Goal: Answer question/provide support: Share knowledge or assist other users

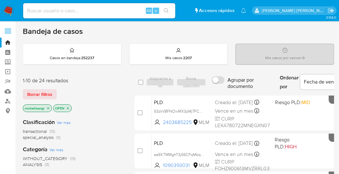
click at [111, 8] on input at bounding box center [99, 11] width 152 height 8
paste input "53zkV8FNOwMX3pMj7FCCQEBX"
type input "53zkV8FNOwMX3pMj7FCCQEBX"
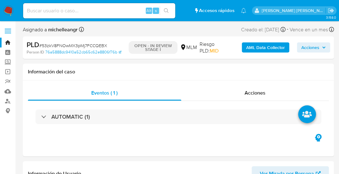
select select "10"
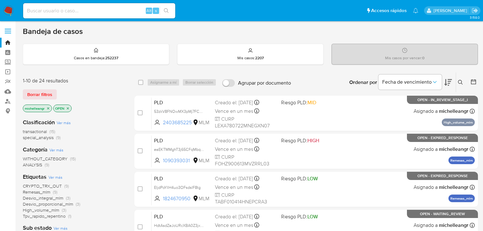
click at [49, 109] on icon "close-filter" at bounding box center [48, 109] width 4 height 4
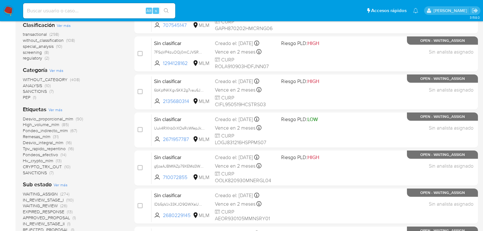
scroll to position [127, 0]
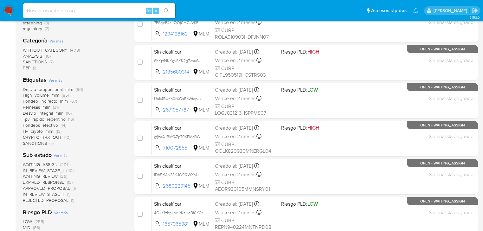
click at [53, 163] on span "WAITING_ASSIGN" at bounding box center [40, 164] width 35 height 6
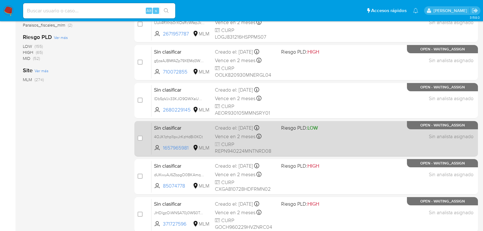
scroll to position [292, 0]
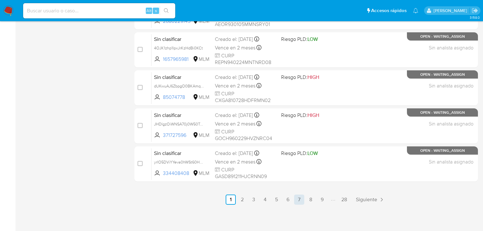
click at [299, 202] on link "7" at bounding box center [299, 200] width 10 height 10
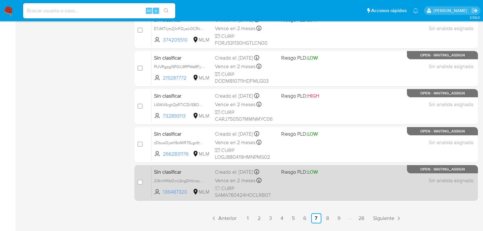
scroll to position [292, 0]
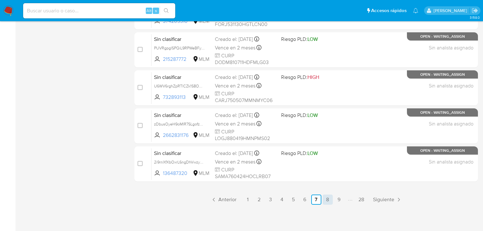
click at [327, 199] on link "8" at bounding box center [328, 200] width 10 height 10
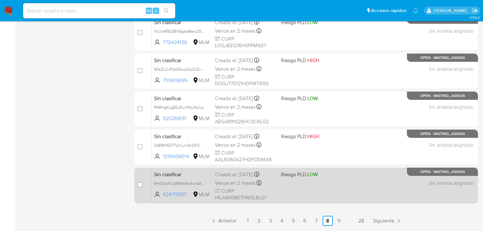
scroll to position [292, 0]
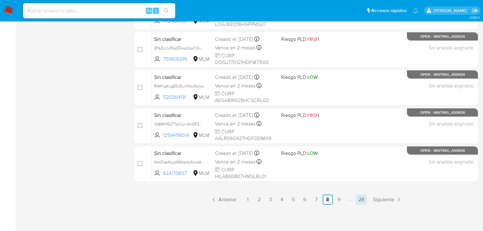
click at [360, 200] on link "28" at bounding box center [361, 200] width 11 height 10
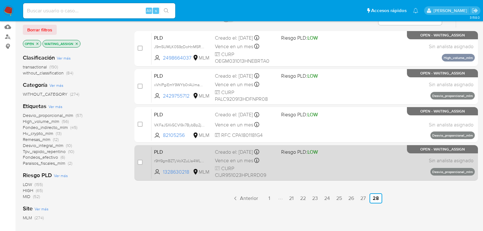
scroll to position [51, 0]
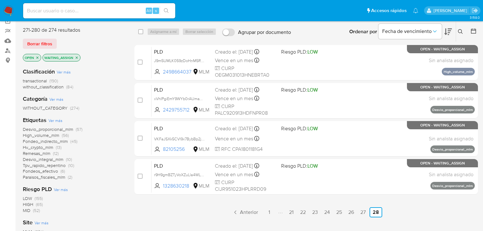
click at [137, 30] on div "select-all-cases-checkbox Asignarme a mí Borrar selección Agrupar por documento…" at bounding box center [307, 32] width 344 height 20
click at [138, 30] on div "select-all-cases-checkbox Asignarme a mí Borrar selección Agrupar por documento…" at bounding box center [307, 32] width 344 height 20
click at [140, 32] on input "checkbox" at bounding box center [140, 31] width 5 height 5
checkbox input "true"
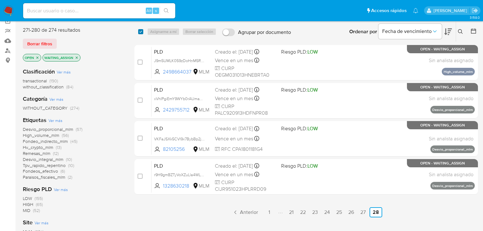
checkbox input "true"
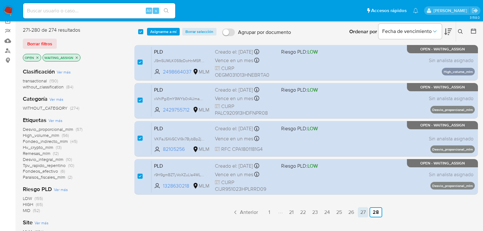
click at [362, 213] on link "27" at bounding box center [363, 212] width 10 height 10
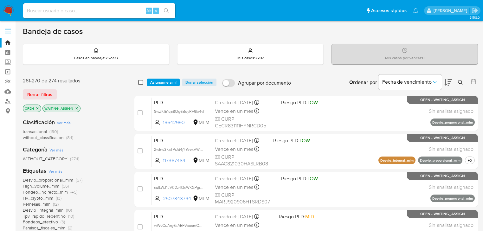
click at [142, 82] on input "checkbox" at bounding box center [140, 82] width 5 height 5
checkbox input "true"
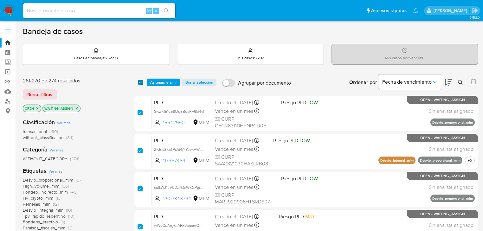
checkbox input "true"
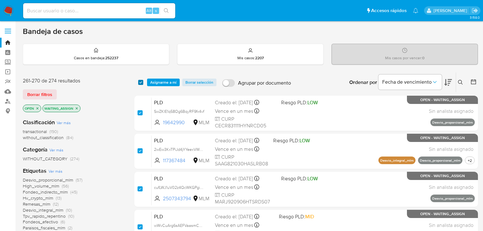
checkbox input "true"
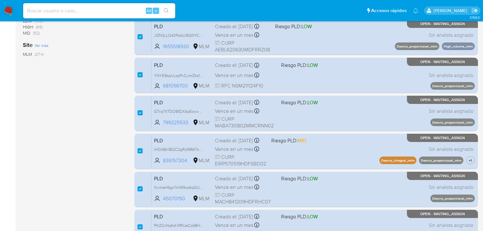
scroll to position [292, 0]
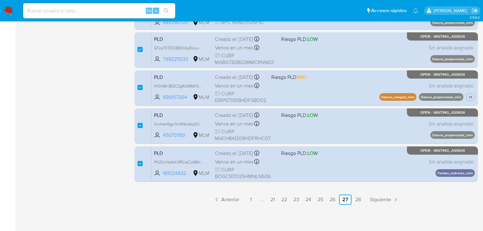
click at [335, 198] on link "26" at bounding box center [332, 200] width 11 height 10
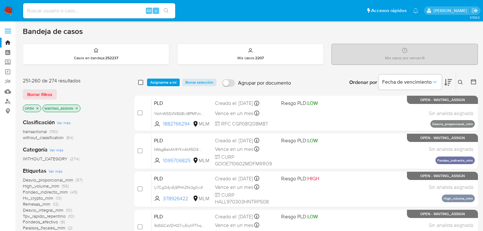
click at [140, 82] on input "checkbox" at bounding box center [140, 82] width 5 height 5
checkbox input "true"
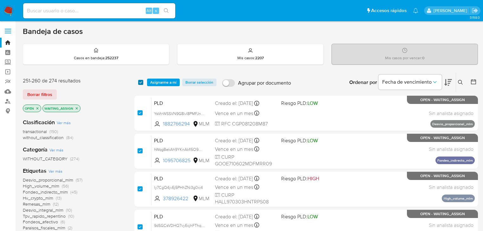
checkbox input "true"
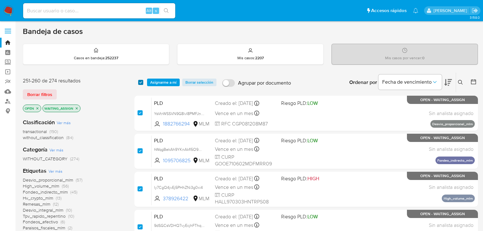
checkbox input "true"
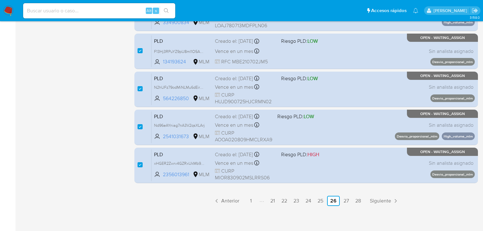
scroll to position [292, 0]
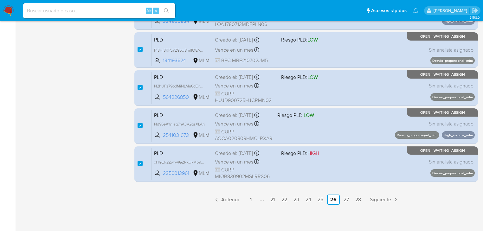
click at [319, 197] on link "25" at bounding box center [320, 200] width 11 height 10
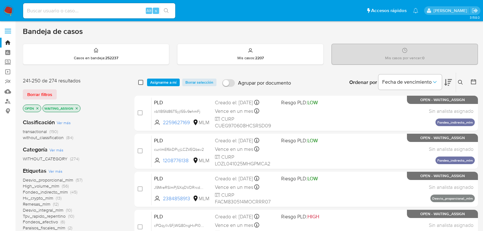
click at [141, 82] on input "checkbox" at bounding box center [140, 82] width 5 height 5
checkbox input "true"
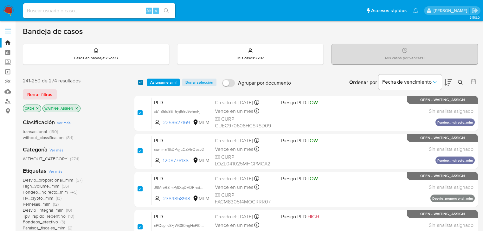
checkbox input "true"
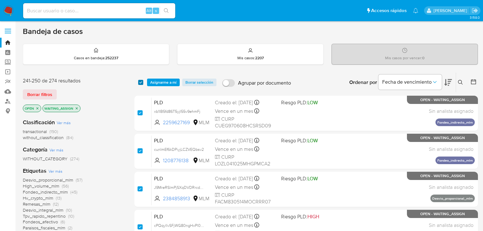
checkbox input "true"
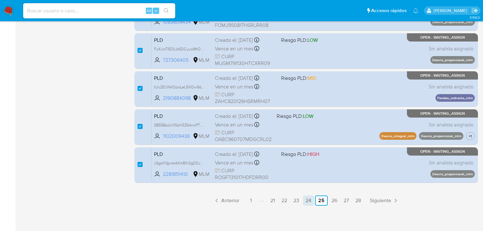
scroll to position [292, 0]
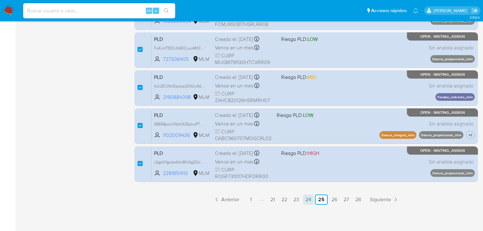
click at [311, 202] on link "24" at bounding box center [308, 200] width 11 height 10
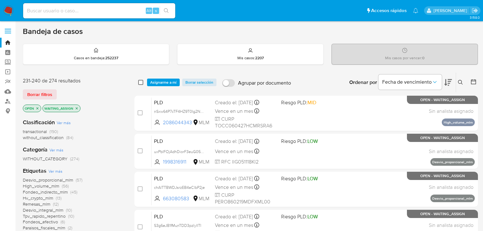
click at [142, 84] on div "select-all-cases-checkbox" at bounding box center [140, 82] width 5 height 6
click at [140, 82] on input "checkbox" at bounding box center [140, 82] width 5 height 5
checkbox input "true"
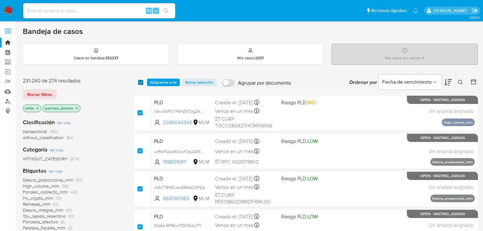
checkbox input "true"
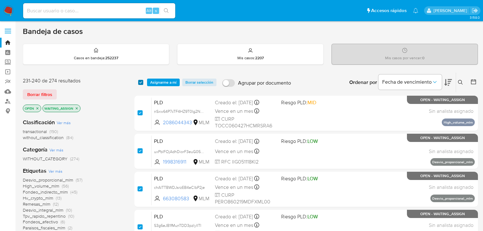
checkbox input "true"
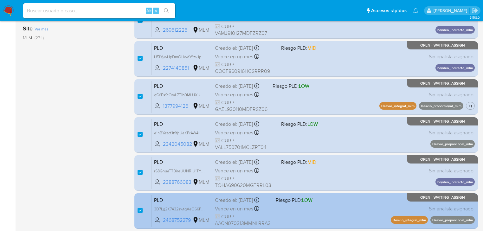
scroll to position [292, 0]
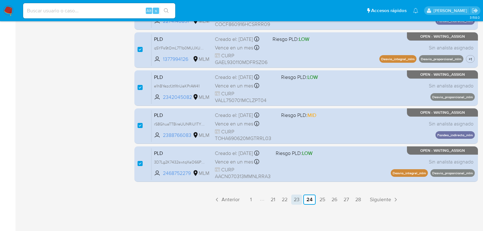
click at [296, 202] on link "23" at bounding box center [297, 200] width 11 height 10
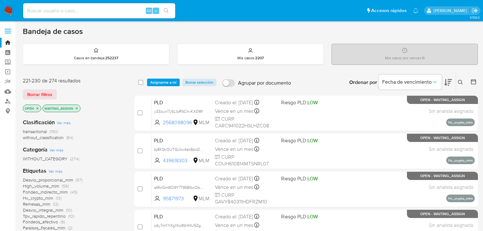
click at [137, 80] on div "select-all-cases-checkbox Asignarme a mí Borrar selección Agrupar por documento…" at bounding box center [307, 83] width 344 height 20
click at [140, 82] on input "checkbox" at bounding box center [140, 82] width 5 height 5
checkbox input "true"
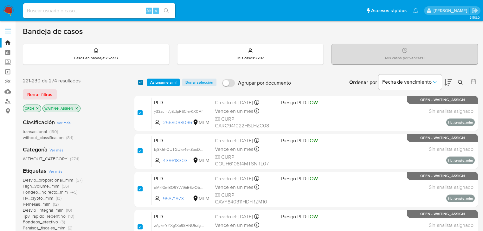
checkbox input "true"
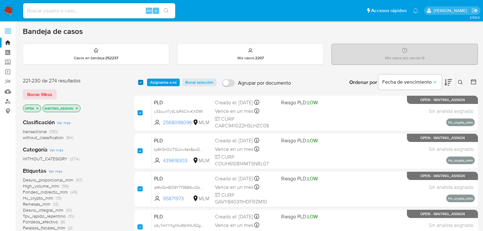
checkbox input "true"
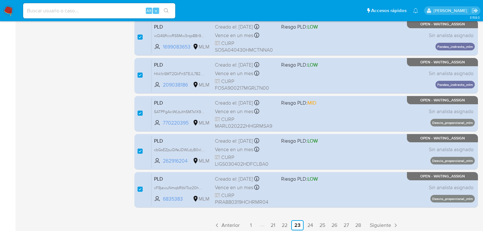
scroll to position [292, 0]
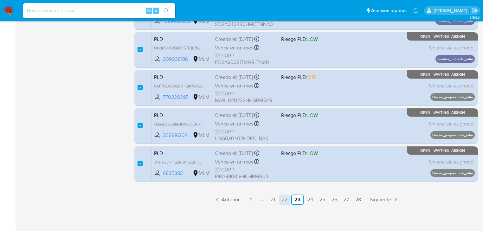
click at [283, 198] on link "22" at bounding box center [284, 200] width 11 height 10
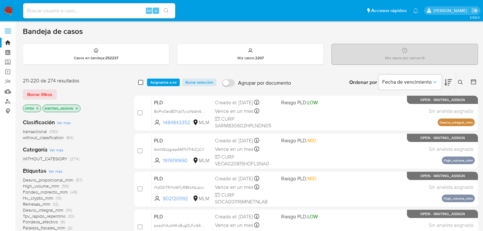
click at [141, 80] on input "checkbox" at bounding box center [140, 82] width 5 height 5
checkbox input "true"
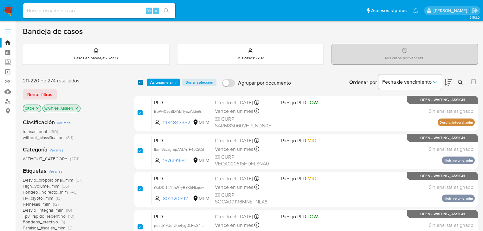
checkbox input "true"
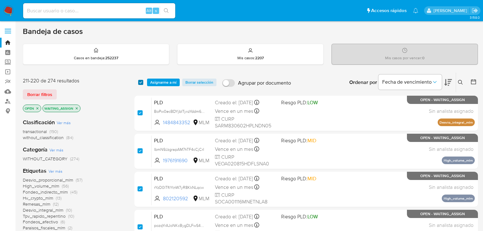
checkbox input "true"
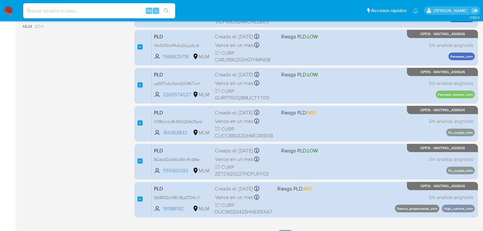
scroll to position [292, 0]
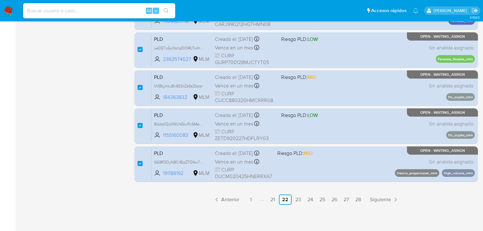
click at [272, 202] on link "21" at bounding box center [273, 200] width 10 height 10
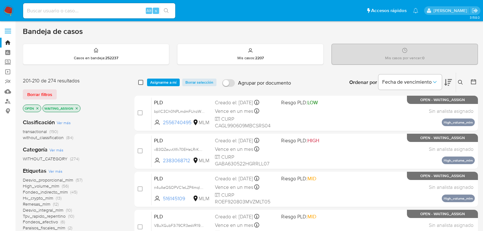
click at [142, 81] on input "checkbox" at bounding box center [140, 82] width 5 height 5
checkbox input "true"
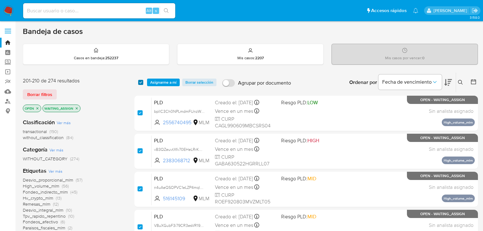
checkbox input "true"
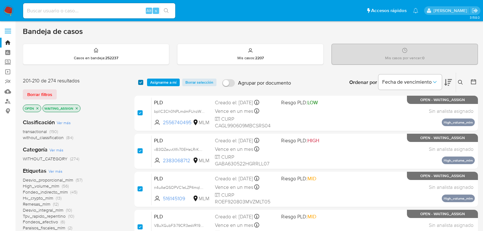
checkbox input "true"
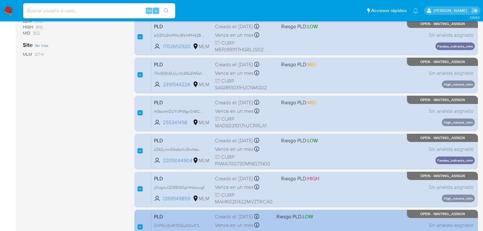
scroll to position [292, 0]
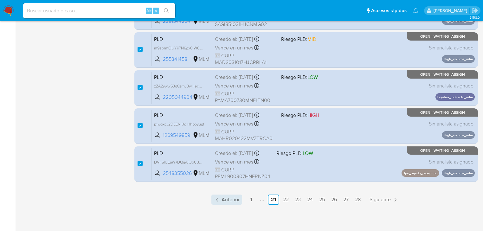
click at [228, 201] on span "Anterior" at bounding box center [231, 199] width 18 height 5
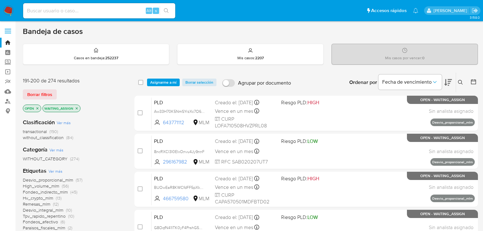
click at [140, 79] on div "select-all-cases-checkbox" at bounding box center [140, 82] width 5 height 6
click at [138, 82] on div "select-all-cases-checkbox Asignarme a mí Borrar selección Agrupar por documento…" at bounding box center [307, 83] width 344 height 20
click at [143, 82] on input "checkbox" at bounding box center [140, 82] width 5 height 5
checkbox input "true"
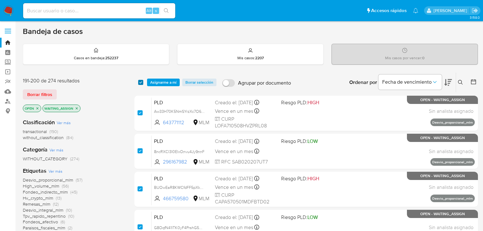
checkbox input "true"
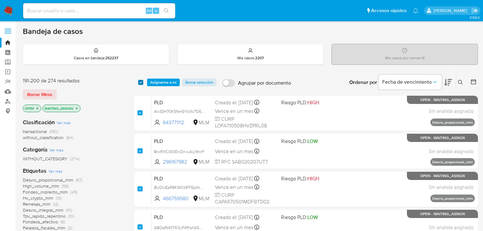
checkbox input "true"
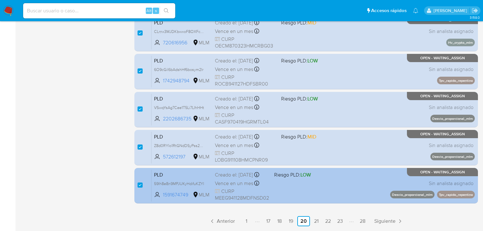
scroll to position [292, 0]
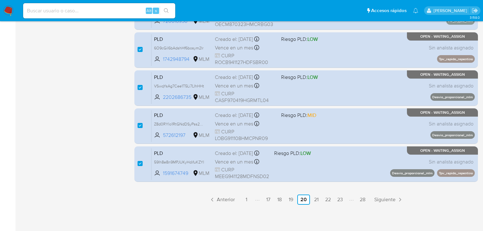
click at [287, 202] on link "19" at bounding box center [291, 200] width 10 height 10
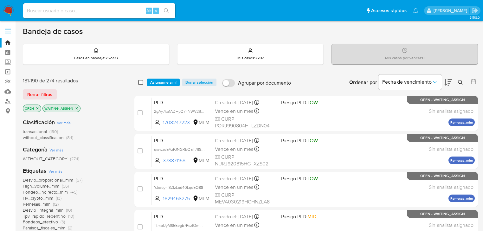
click at [140, 82] on input "checkbox" at bounding box center [140, 82] width 5 height 5
checkbox input "true"
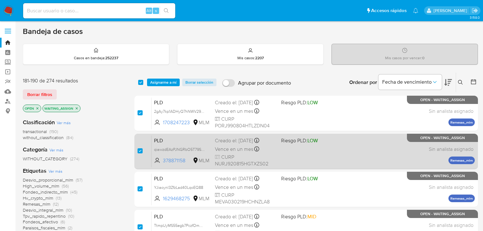
checkbox input "true"
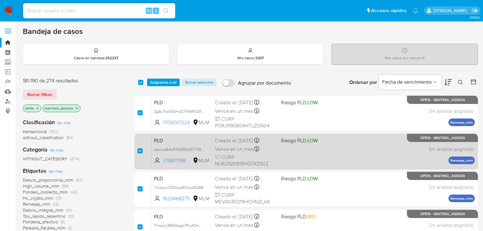
checkbox input "true"
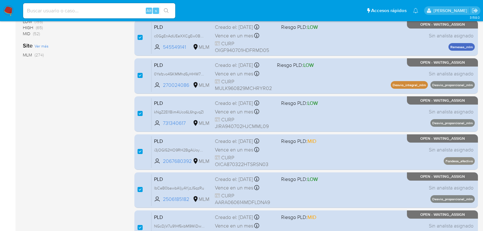
scroll to position [292, 0]
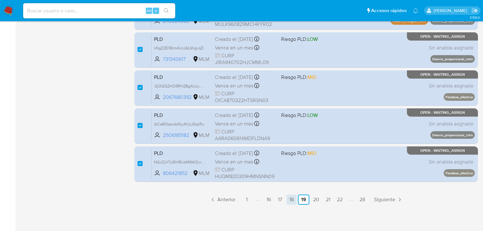
click at [293, 203] on link "18" at bounding box center [292, 200] width 10 height 10
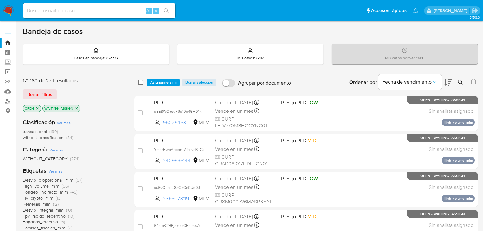
click at [140, 82] on input "checkbox" at bounding box center [140, 82] width 5 height 5
checkbox input "true"
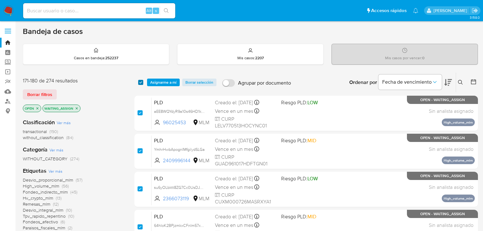
checkbox input "true"
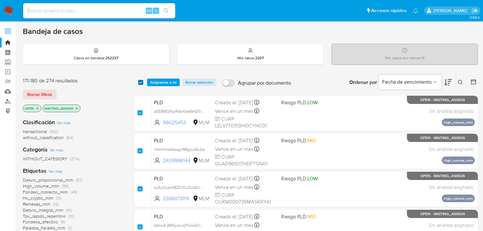
checkbox input "true"
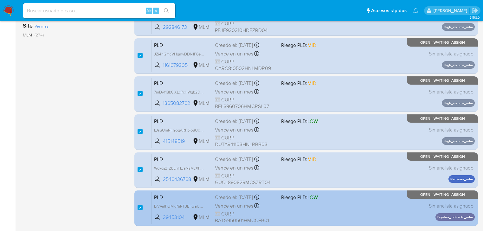
scroll to position [292, 0]
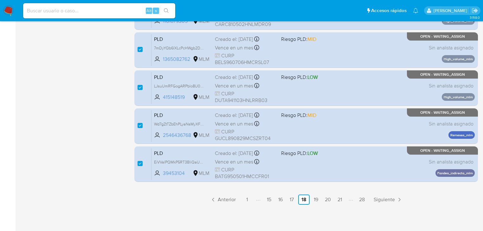
click at [291, 200] on link "17" at bounding box center [292, 200] width 10 height 10
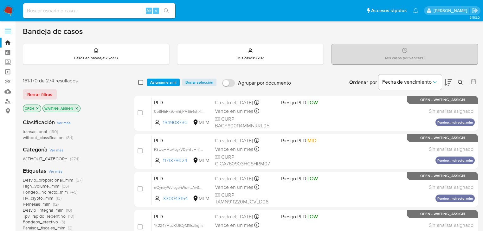
click at [140, 81] on input "checkbox" at bounding box center [140, 82] width 5 height 5
checkbox input "true"
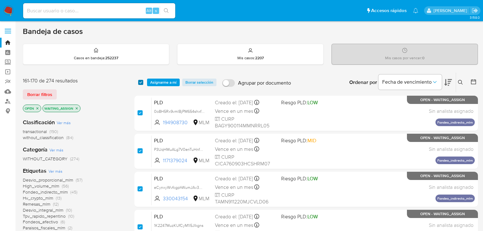
checkbox input "true"
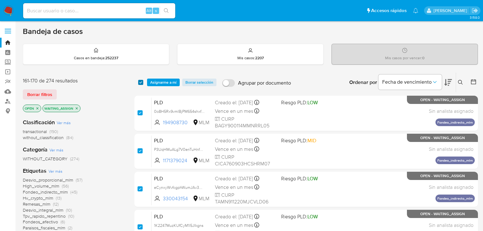
checkbox input "true"
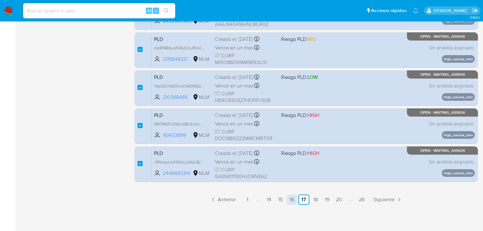
click at [293, 199] on link "16" at bounding box center [292, 200] width 10 height 10
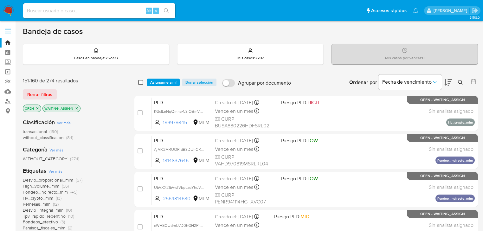
click at [141, 83] on input "checkbox" at bounding box center [140, 82] width 5 height 5
checkbox input "true"
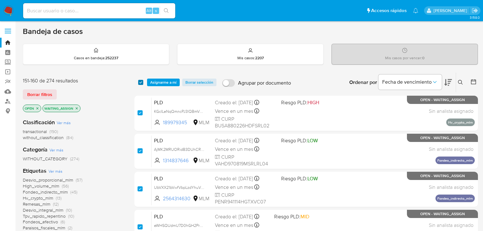
checkbox input "true"
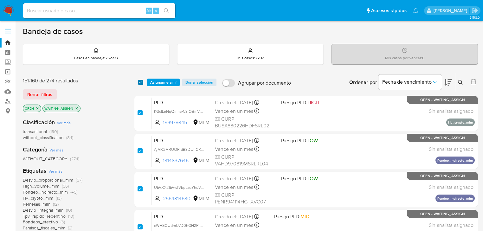
checkbox input "true"
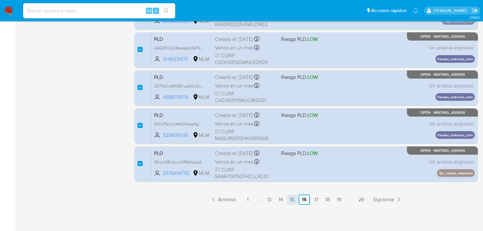
click at [290, 199] on link "15" at bounding box center [292, 200] width 10 height 10
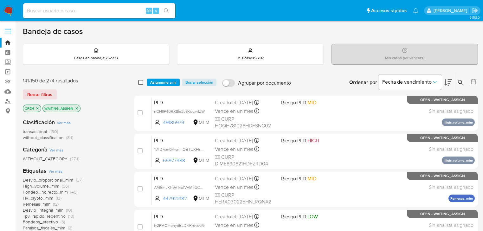
click at [140, 80] on input "checkbox" at bounding box center [140, 82] width 5 height 5
checkbox input "true"
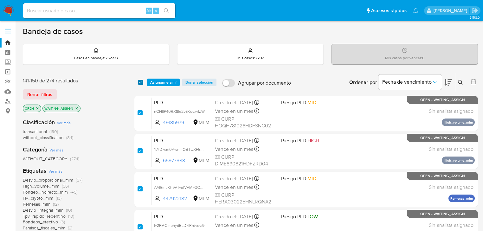
checkbox input "true"
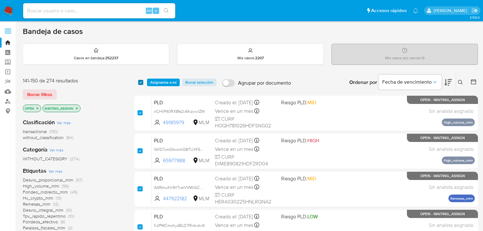
checkbox input "true"
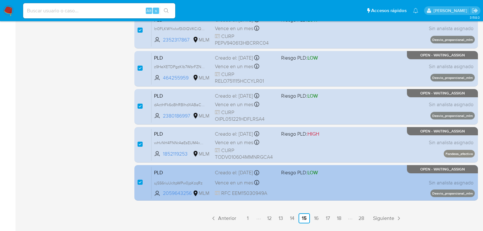
scroll to position [292, 0]
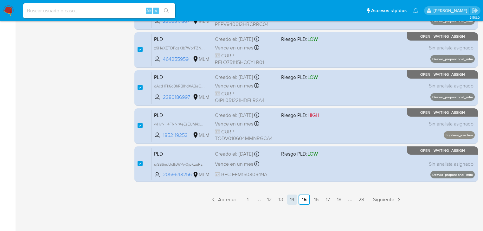
click at [293, 200] on link "14" at bounding box center [292, 200] width 10 height 10
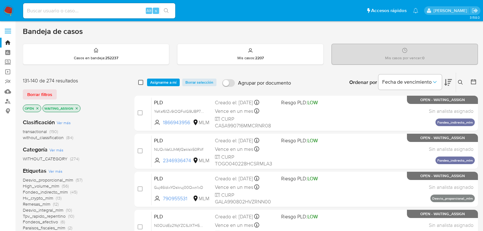
click at [141, 82] on input "checkbox" at bounding box center [140, 82] width 5 height 5
checkbox input "true"
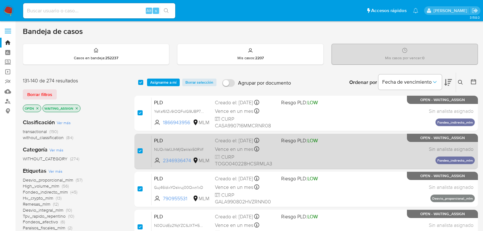
checkbox input "true"
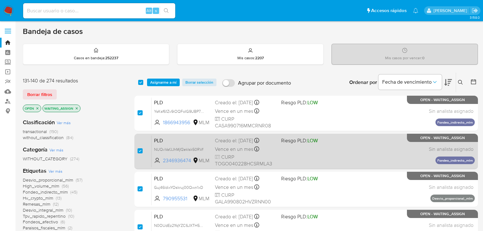
checkbox input "true"
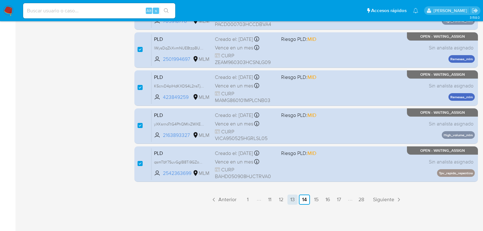
click at [294, 198] on link "13" at bounding box center [293, 200] width 10 height 10
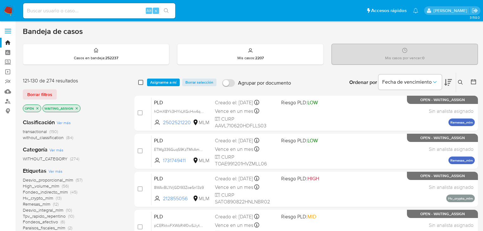
click at [141, 83] on input "checkbox" at bounding box center [140, 82] width 5 height 5
checkbox input "true"
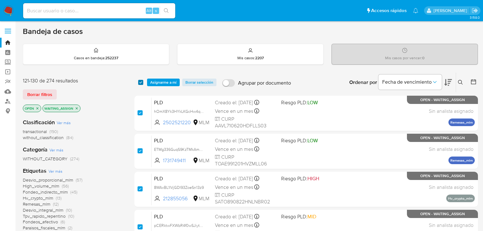
checkbox input "true"
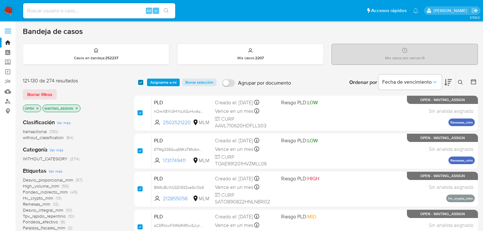
checkbox input "true"
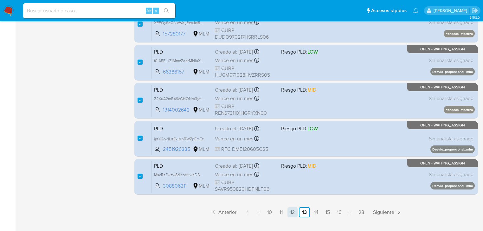
click at [291, 216] on link "12" at bounding box center [293, 212] width 10 height 10
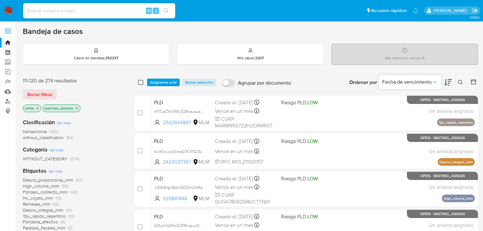
click at [140, 82] on input "checkbox" at bounding box center [140, 82] width 5 height 5
checkbox input "true"
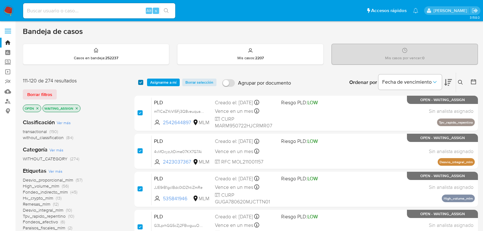
checkbox input "true"
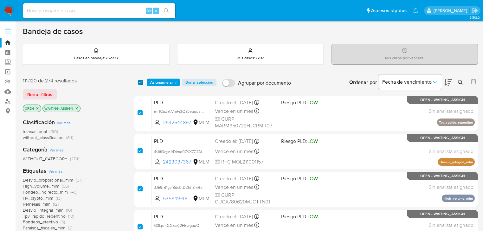
checkbox input "true"
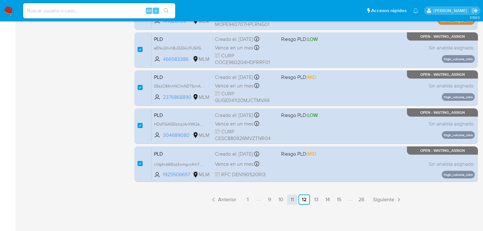
click at [291, 198] on link "11" at bounding box center [292, 200] width 10 height 10
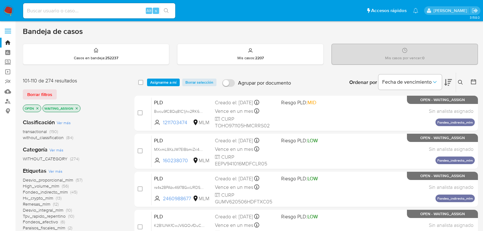
click at [140, 79] on div "select-all-cases-checkbox" at bounding box center [140, 82] width 5 height 6
click at [139, 81] on input "checkbox" at bounding box center [140, 82] width 5 height 5
checkbox input "true"
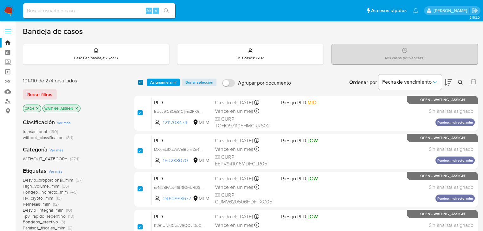
checkbox input "true"
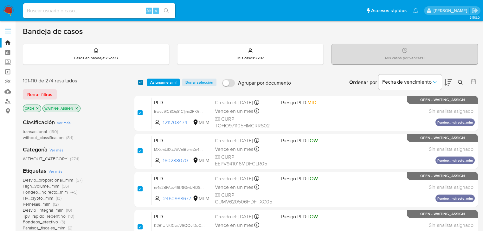
checkbox input "true"
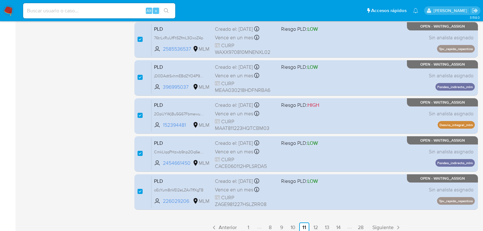
scroll to position [279, 0]
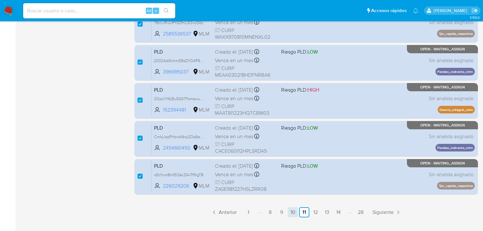
click at [293, 212] on link "10" at bounding box center [293, 212] width 10 height 10
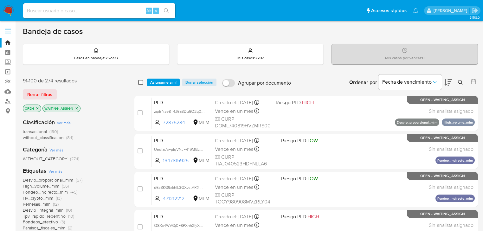
click at [143, 81] on input "checkbox" at bounding box center [140, 82] width 5 height 5
checkbox input "true"
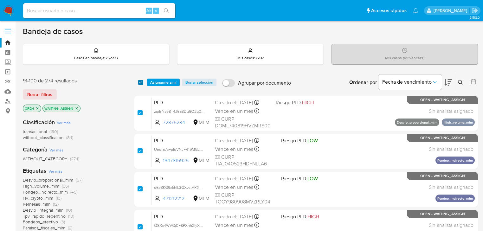
checkbox input "true"
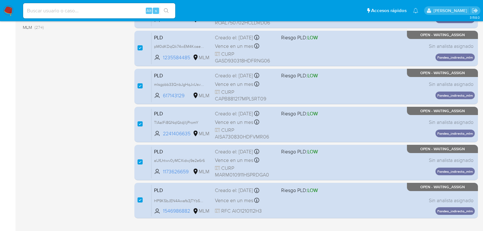
scroll to position [292, 0]
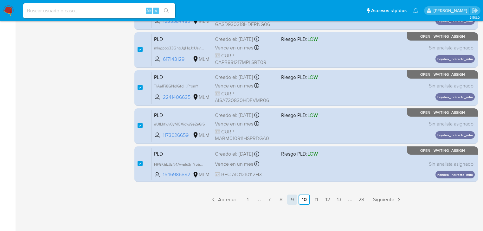
click at [290, 200] on link "9" at bounding box center [292, 200] width 10 height 10
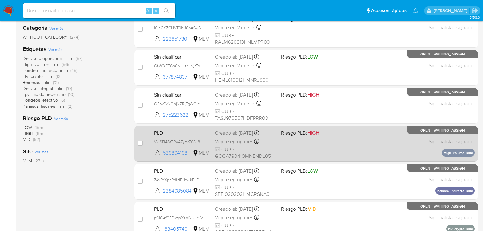
scroll to position [152, 0]
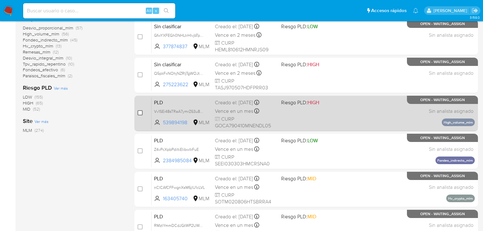
click at [142, 113] on input "checkbox" at bounding box center [140, 112] width 5 height 5
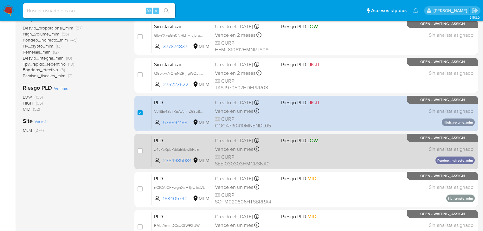
drag, startPoint x: 143, startPoint y: 154, endPoint x: 145, endPoint y: 159, distance: 5.2
click at [143, 153] on div "case-item-checkbox No es posible asignar el caso" at bounding box center [145, 151] width 14 height 32
click at [139, 152] on input "checkbox" at bounding box center [140, 150] width 5 height 5
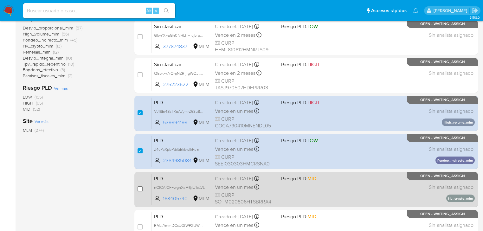
click at [141, 192] on div "case-item-checkbox" at bounding box center [140, 190] width 5 height 8
click at [141, 189] on input "checkbox" at bounding box center [140, 189] width 5 height 5
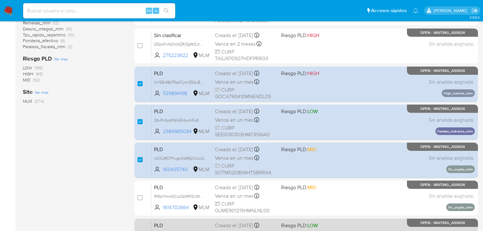
scroll to position [228, 0]
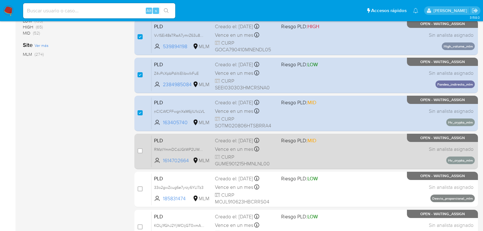
click at [144, 151] on div "case-item-checkbox No es posible asignar el caso" at bounding box center [145, 151] width 14 height 32
click at [141, 150] on input "checkbox" at bounding box center [140, 150] width 5 height 5
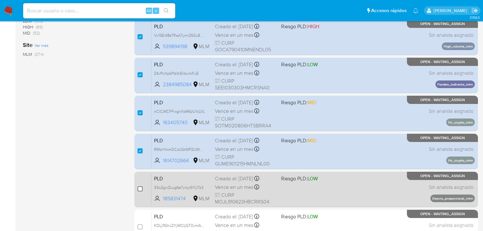
click at [142, 187] on div "case-item-checkbox No es posible asignar el caso" at bounding box center [145, 190] width 14 height 32
click at [143, 188] on div "case-item-checkbox No es posible asignar el caso" at bounding box center [145, 190] width 14 height 32
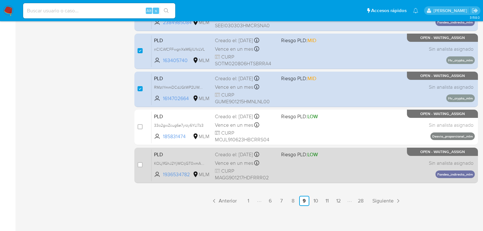
scroll to position [292, 0]
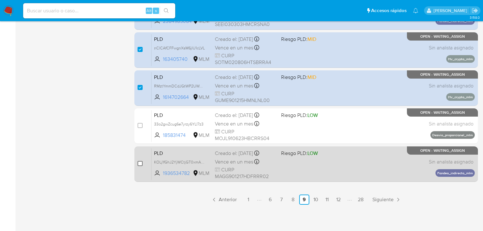
click at [141, 161] on input "checkbox" at bounding box center [140, 163] width 5 height 5
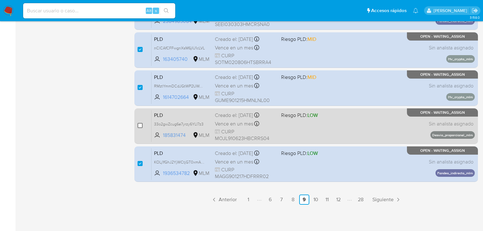
click at [142, 125] on input "checkbox" at bounding box center [140, 125] width 5 height 5
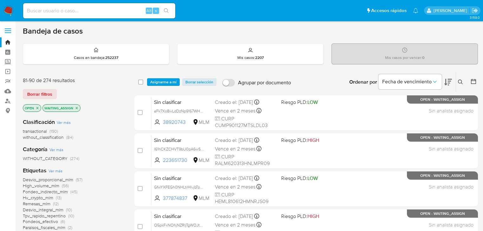
scroll to position [0, 0]
click at [160, 82] on span "Asignarme a mí" at bounding box center [163, 82] width 26 height 6
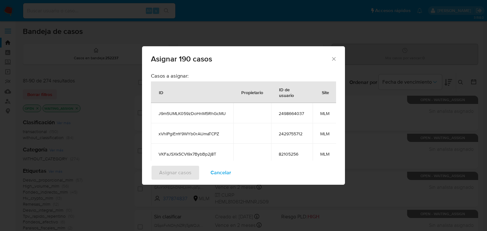
drag, startPoint x: 224, startPoint y: 174, endPoint x: 247, endPoint y: 194, distance: 29.7
click at [225, 174] on span "Cancelar" at bounding box center [221, 173] width 21 height 14
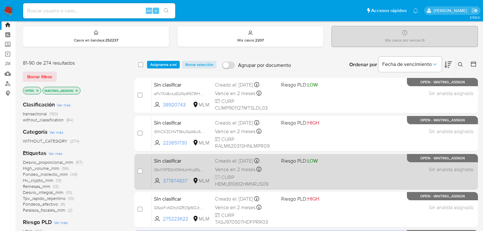
scroll to position [25, 0]
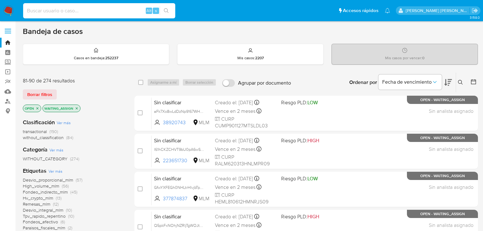
click at [119, 13] on input at bounding box center [99, 11] width 152 height 8
paste input "53zkV8FNOwMX3pMj7FCCQEBX"
type input "53zkV8FNOwMX3pMj7FCCQEBX"
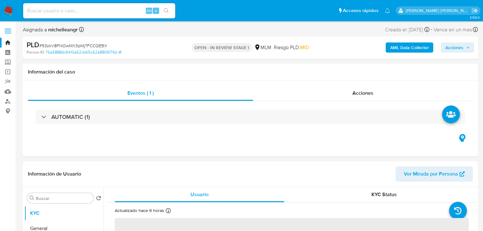
select select "10"
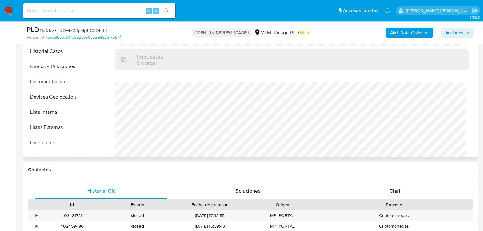
scroll to position [228, 0]
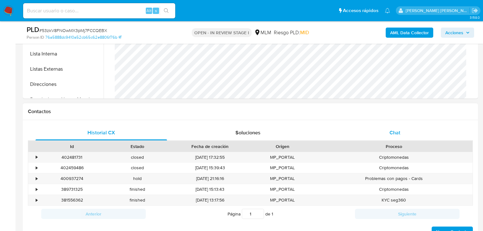
click at [390, 132] on span "Chat" at bounding box center [395, 132] width 11 height 7
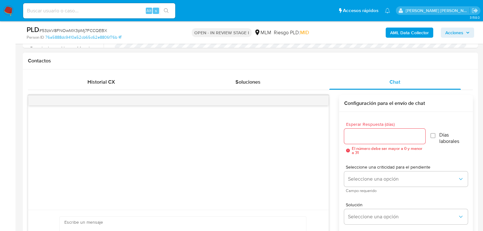
scroll to position [355, 0]
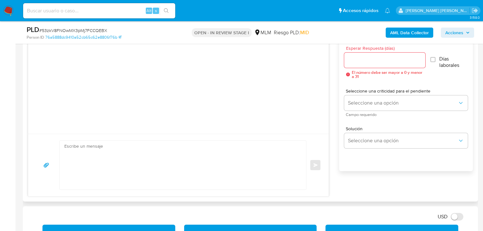
click at [94, 155] on textarea at bounding box center [181, 165] width 234 height 49
paste textarea "Loremips Dolor Sitamet, Co adipiscinge sed do ei temporincidi ut labore et do m…"
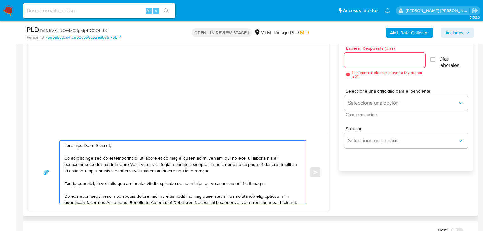
scroll to position [0, 0]
drag, startPoint x: 122, startPoint y: 148, endPoint x: 54, endPoint y: 146, distance: 67.9
click at [54, 146] on div "Enviar" at bounding box center [179, 173] width 286 height 64
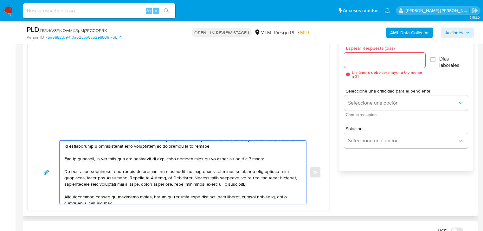
click at [65, 171] on textarea at bounding box center [181, 172] width 234 height 63
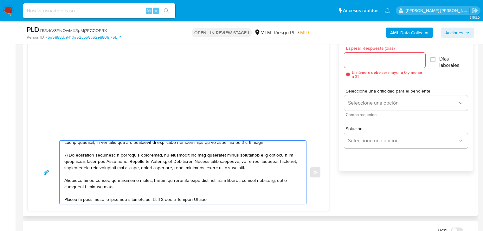
scroll to position [51, 0]
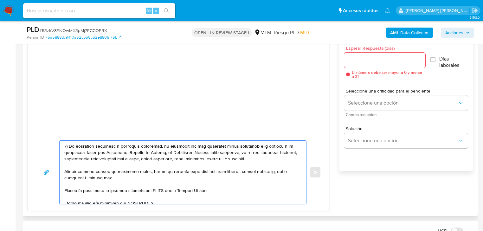
drag, startPoint x: 100, startPoint y: 180, endPoint x: 62, endPoint y: 170, distance: 39.6
click at [62, 170] on div at bounding box center [182, 172] width 244 height 63
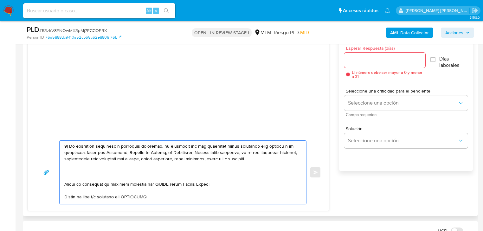
click at [69, 176] on textarea at bounding box center [181, 172] width 234 height 63
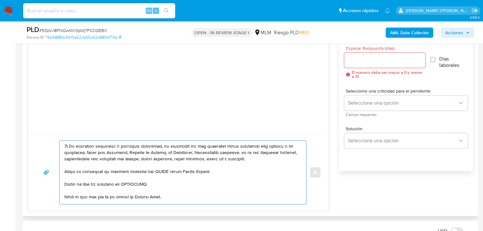
click at [64, 172] on textarea at bounding box center [181, 172] width 234 height 63
drag, startPoint x: 217, startPoint y: 173, endPoint x: 70, endPoint y: 171, distance: 147.2
click at [70, 171] on textarea at bounding box center [181, 172] width 234 height 63
click at [63, 185] on div at bounding box center [182, 172] width 244 height 63
click at [64, 185] on textarea at bounding box center [181, 172] width 234 height 63
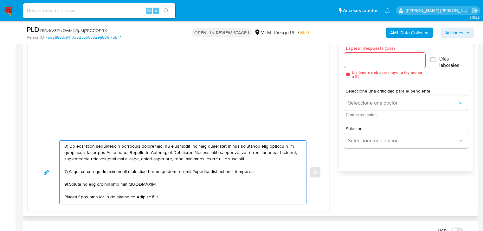
drag, startPoint x: 158, startPoint y: 186, endPoint x: 70, endPoint y: 183, distance: 87.9
click at [70, 183] on textarea at bounding box center [181, 172] width 234 height 63
drag, startPoint x: 80, startPoint y: 182, endPoint x: 60, endPoint y: 183, distance: 20.0
click at [55, 183] on div "Enviar" at bounding box center [179, 173] width 286 height 64
paste textarea "¿Cuáles son tus ingresos mensuales?"
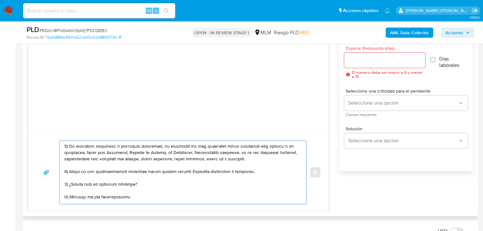
click at [99, 195] on textarea at bounding box center [181, 172] width 234 height 63
click at [170, 195] on textarea at bounding box center [181, 172] width 234 height 63
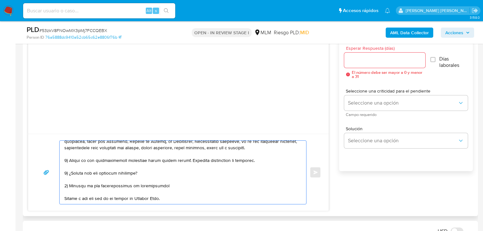
scroll to position [71, 0]
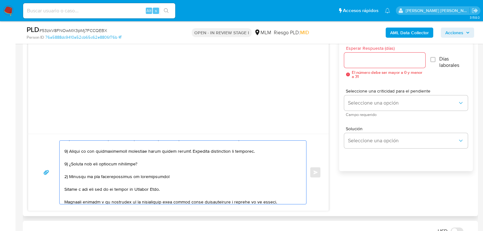
drag, startPoint x: 171, startPoint y: 198, endPoint x: 70, endPoint y: 176, distance: 103.8
click at [70, 176] on textarea at bounding box center [181, 172] width 234 height 63
paste textarea "Favor de mandar las pantallas de la wallet de donde se envian las criptomonedas…"
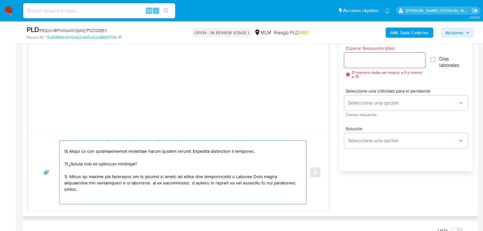
click at [70, 175] on textarea at bounding box center [181, 172] width 234 height 63
drag, startPoint x: 213, startPoint y: 175, endPoint x: 218, endPoint y: 177, distance: 5.0
click at [218, 177] on textarea at bounding box center [181, 172] width 234 height 63
drag, startPoint x: 250, startPoint y: 176, endPoint x: 232, endPoint y: 181, distance: 19.1
click at [232, 181] on textarea at bounding box center [181, 172] width 234 height 63
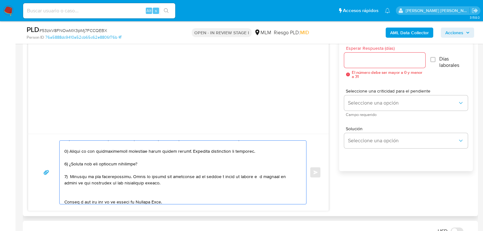
click at [252, 176] on textarea at bounding box center [181, 172] width 234 height 63
drag, startPoint x: 132, startPoint y: 183, endPoint x: 123, endPoint y: 183, distance: 8.9
click at [123, 183] on textarea at bounding box center [181, 172] width 234 height 63
click at [219, 185] on textarea at bounding box center [181, 172] width 234 height 63
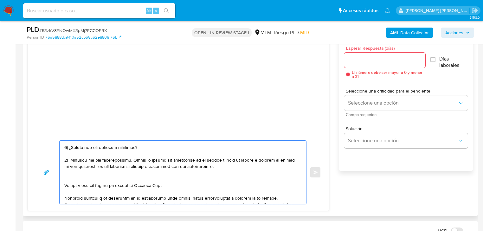
scroll to position [96, 0]
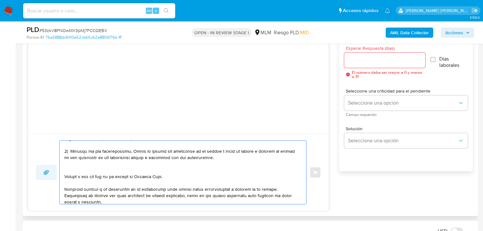
drag, startPoint x: 172, startPoint y: 174, endPoint x: 56, endPoint y: 165, distance: 116.8
click at [56, 165] on div "Enviar" at bounding box center [179, 173] width 286 height 64
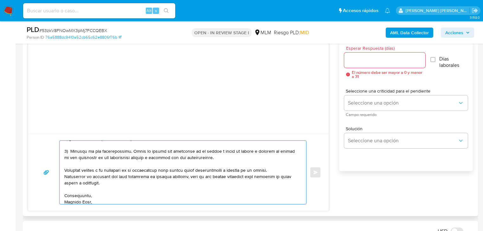
drag, startPoint x: 249, startPoint y: 152, endPoint x: 244, endPoint y: 151, distance: 5.1
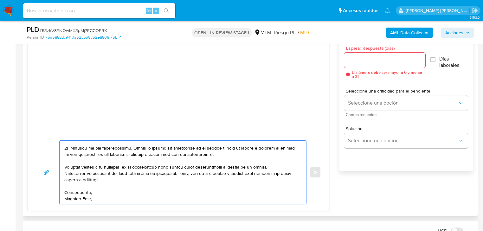
click at [89, 197] on textarea at bounding box center [181, 172] width 234 height 63
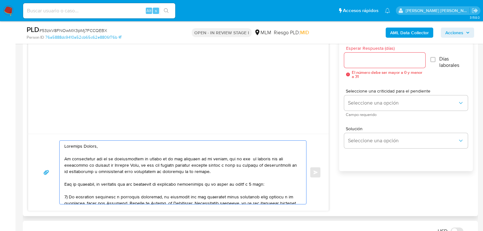
scroll to position [0, 0]
type textarea "Loremips Dolors, Am consectetur adi el se doeiusmodtem in utlabo et do mag aliq…"
click at [369, 59] on input "Esperar Respuesta (días)" at bounding box center [385, 60] width 81 height 8
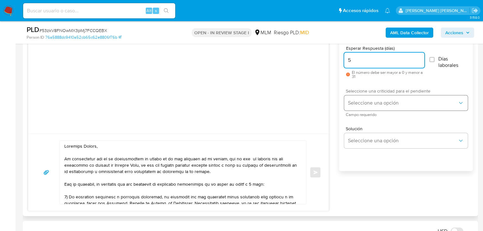
type input "5"
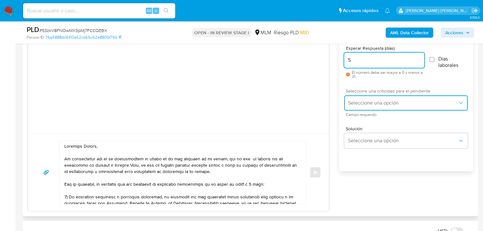
click at [364, 101] on span "Seleccione una opción" at bounding box center [403, 103] width 110 height 6
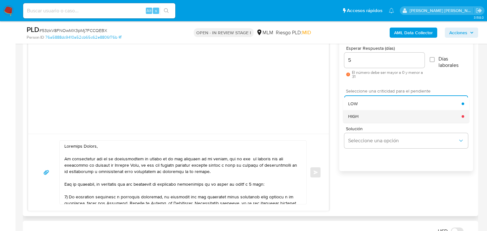
click at [370, 118] on div "HIGH" at bounding box center [405, 116] width 114 height 13
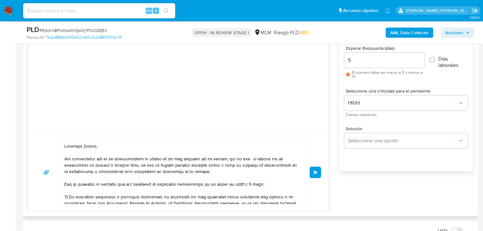
click at [317, 173] on span "Enviar" at bounding box center [316, 173] width 4 height 4
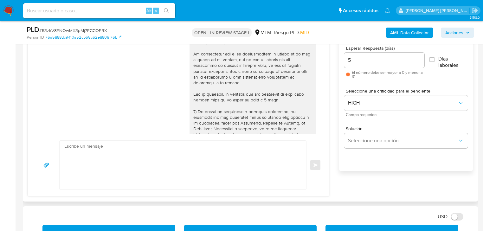
scroll to position [134, 0]
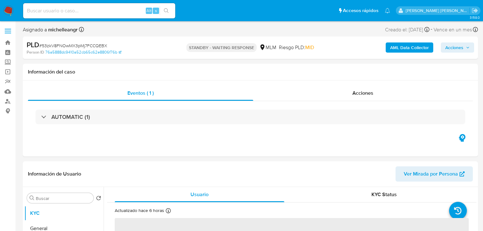
select select "10"
